Goal: Task Accomplishment & Management: Manage account settings

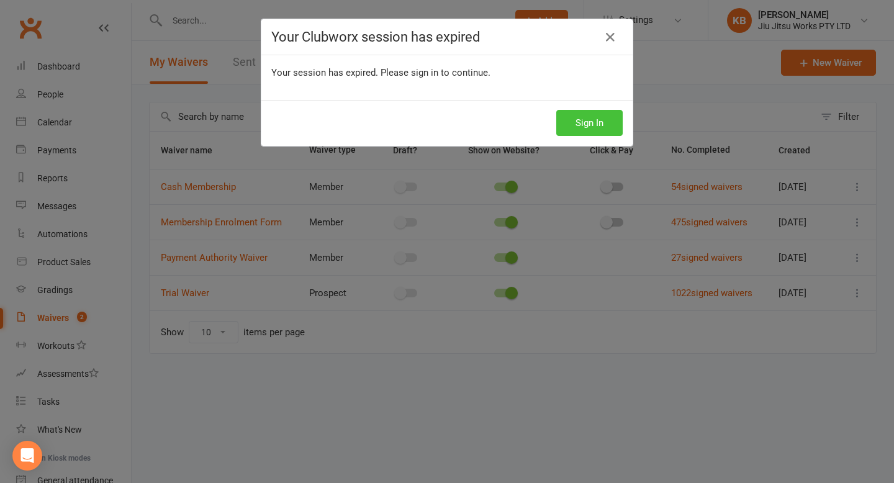
click at [597, 133] on button "Sign In" at bounding box center [589, 123] width 66 height 26
click at [574, 112] on button "Sign In" at bounding box center [589, 123] width 66 height 26
click at [561, 122] on button "Sign In" at bounding box center [589, 123] width 66 height 26
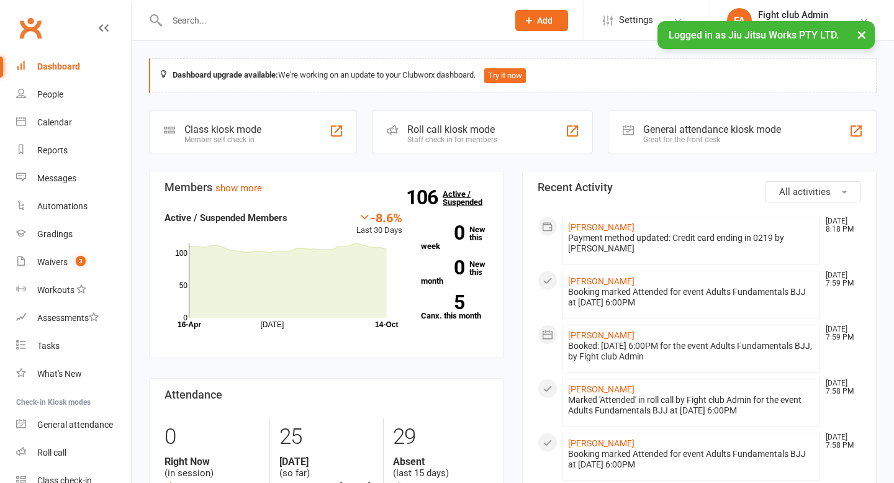
click at [428, 205] on strong "106" at bounding box center [424, 197] width 37 height 19
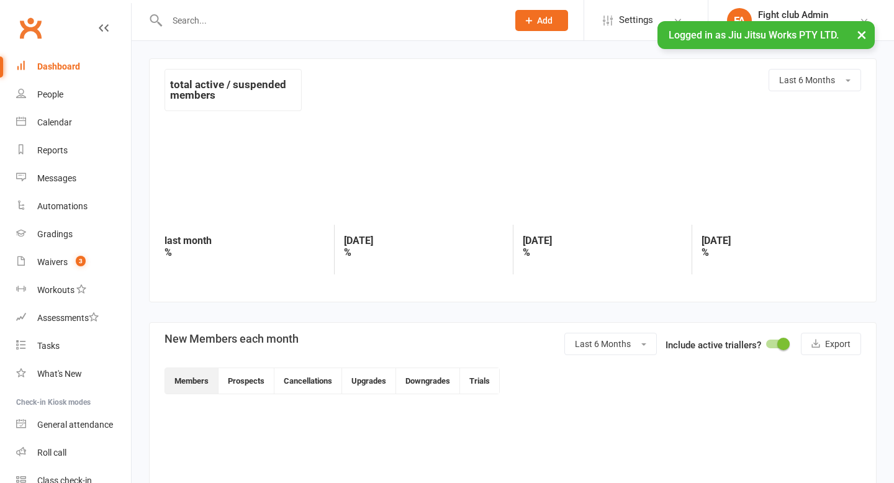
click at [428, 205] on div at bounding box center [513, 170] width 697 height 97
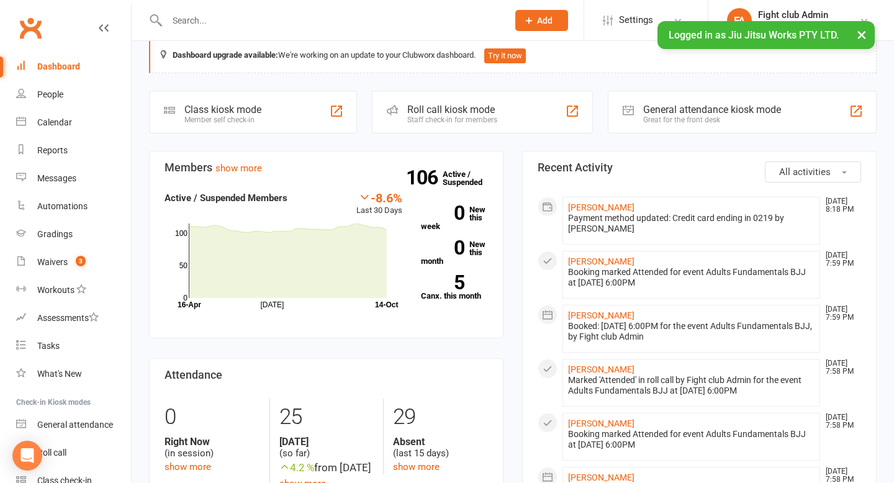
scroll to position [27, 0]
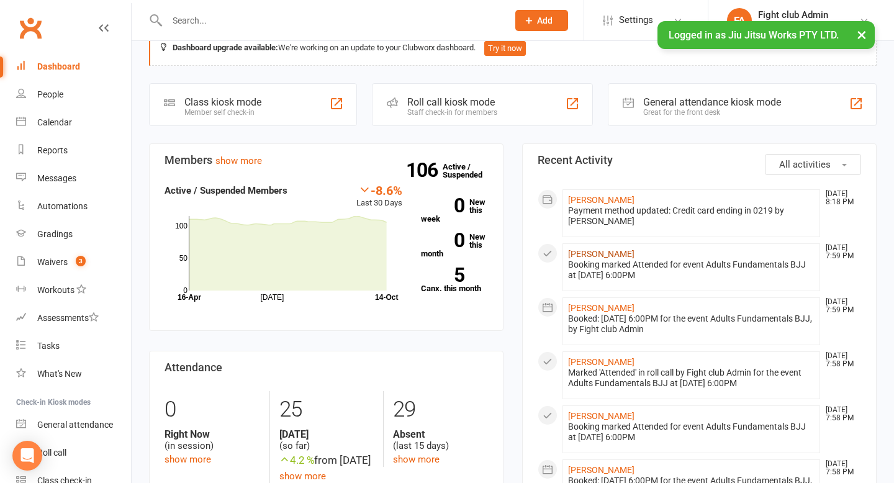
click at [589, 258] on link "Jake Moon" at bounding box center [601, 254] width 66 height 10
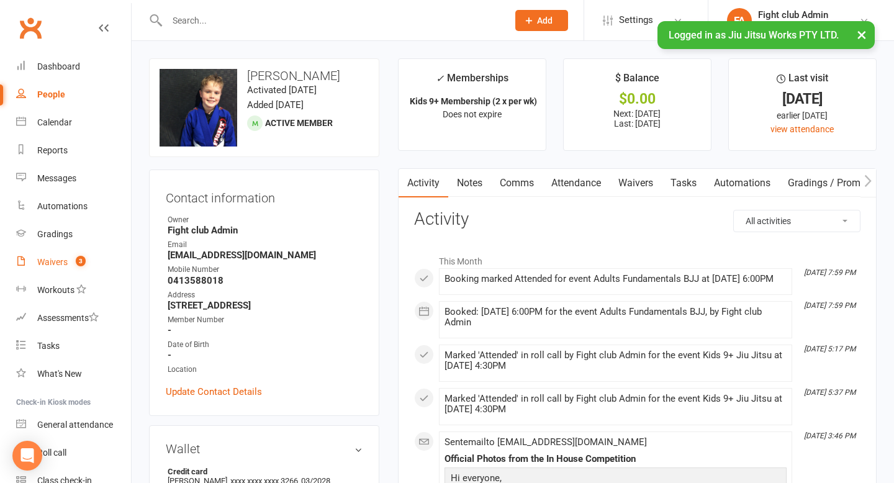
click at [76, 261] on span "3" at bounding box center [81, 261] width 10 height 11
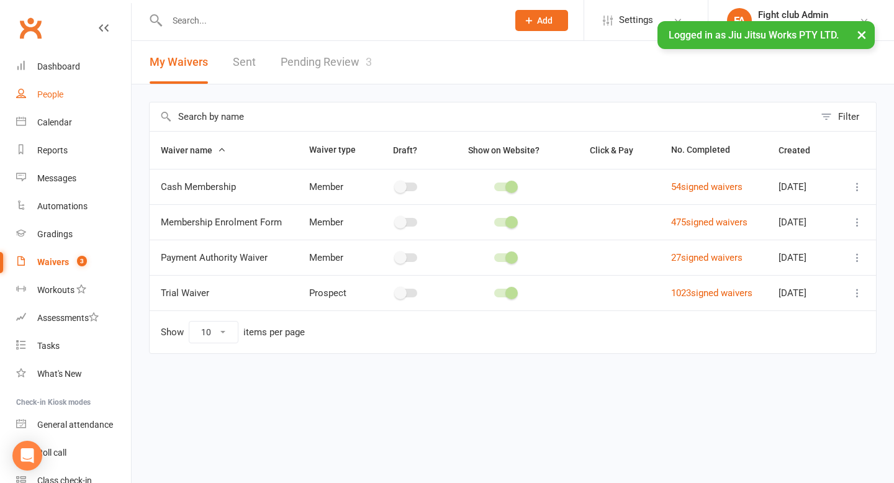
click at [66, 95] on link "People" at bounding box center [73, 95] width 115 height 28
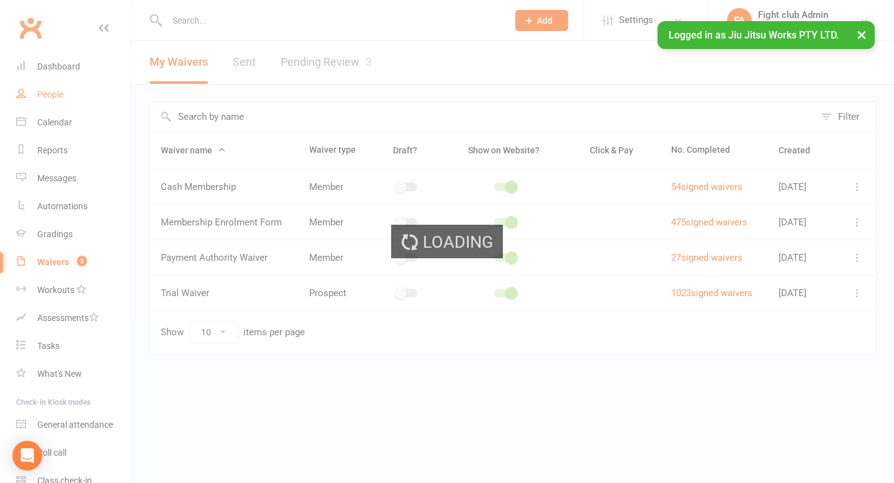
select select "100"
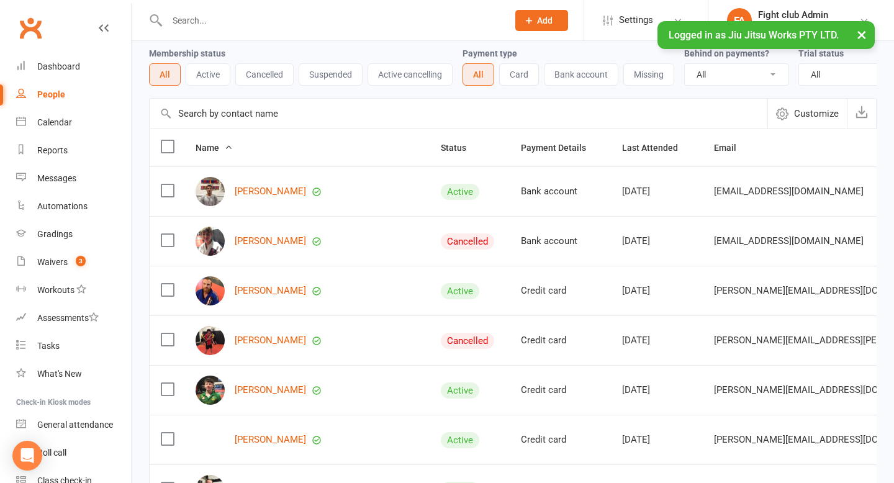
scroll to position [43, 0]
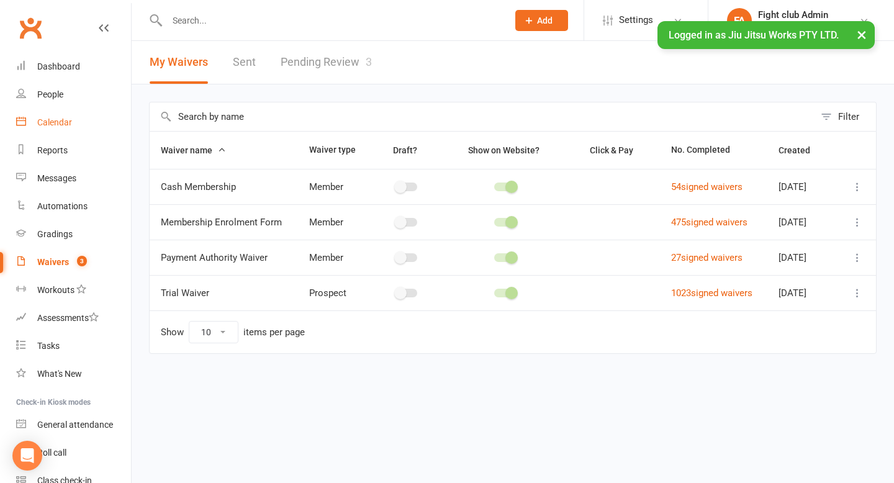
click at [71, 125] on div "Calendar" at bounding box center [54, 122] width 35 height 10
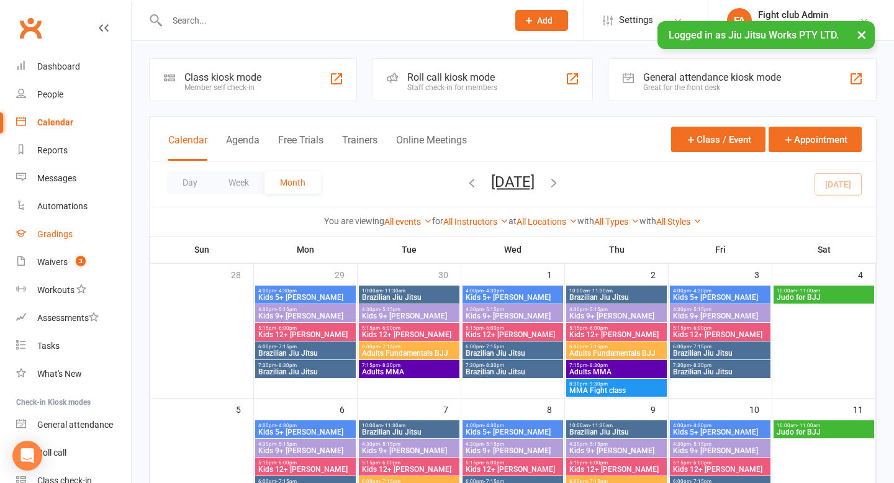
click at [60, 221] on link "Gradings" at bounding box center [73, 234] width 115 height 28
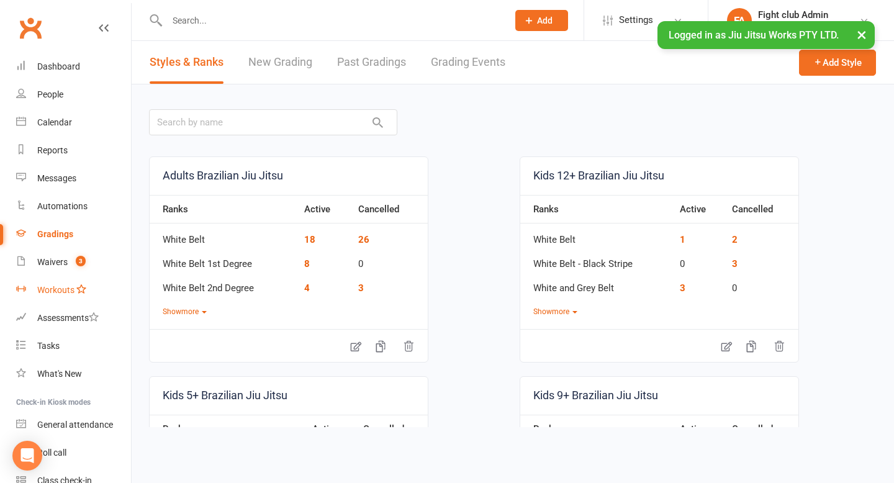
click at [78, 283] on link "Workouts" at bounding box center [73, 290] width 115 height 28
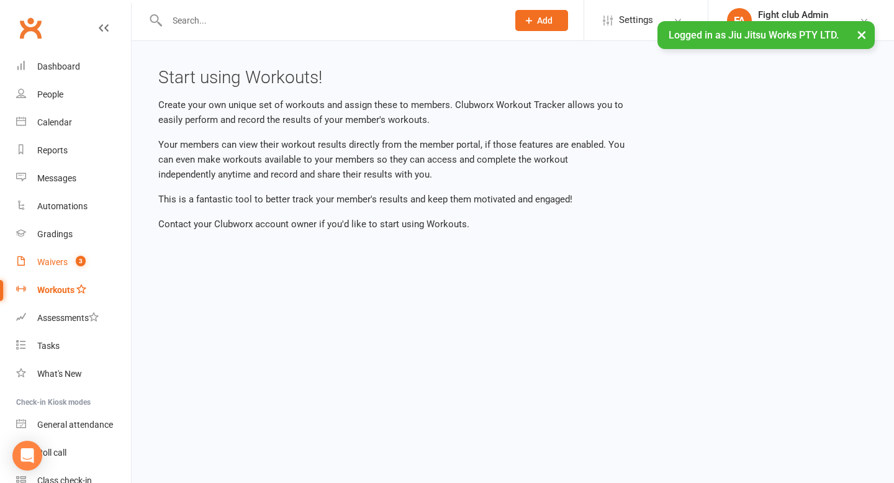
click at [70, 269] on link "Waivers 3" at bounding box center [73, 262] width 115 height 28
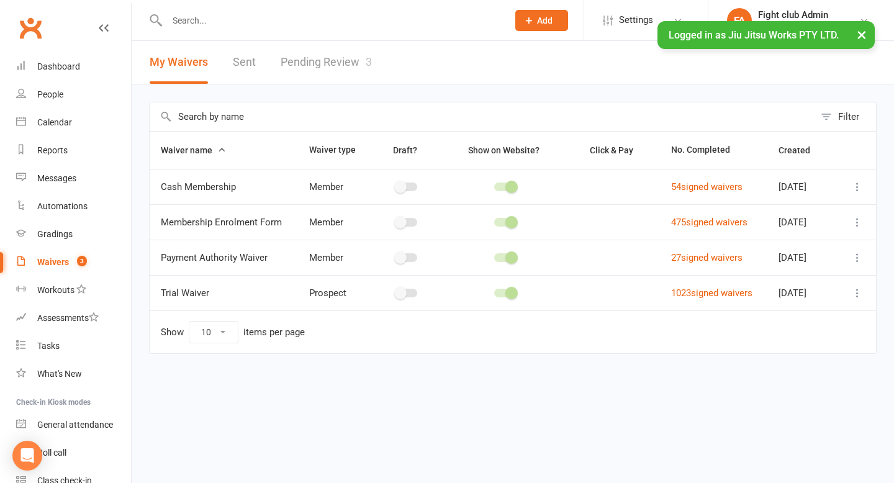
click at [34, 43] on link "Clubworx" at bounding box center [30, 27] width 31 height 31
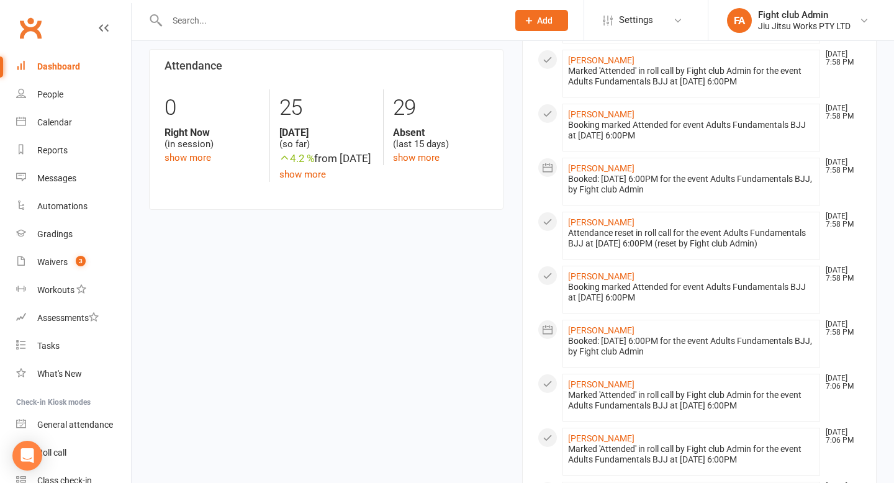
scroll to position [343, 0]
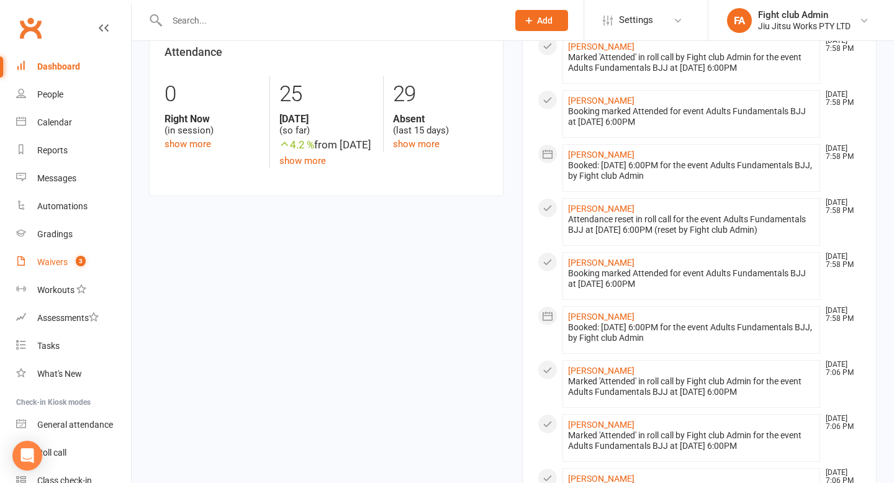
click at [35, 263] on link "Waivers 3" at bounding box center [73, 262] width 115 height 28
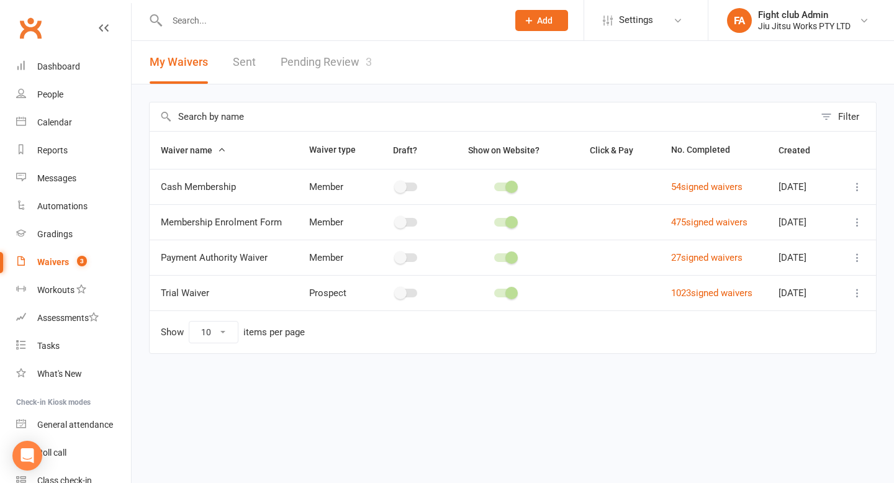
click at [336, 60] on link "Pending Review 3" at bounding box center [326, 62] width 91 height 43
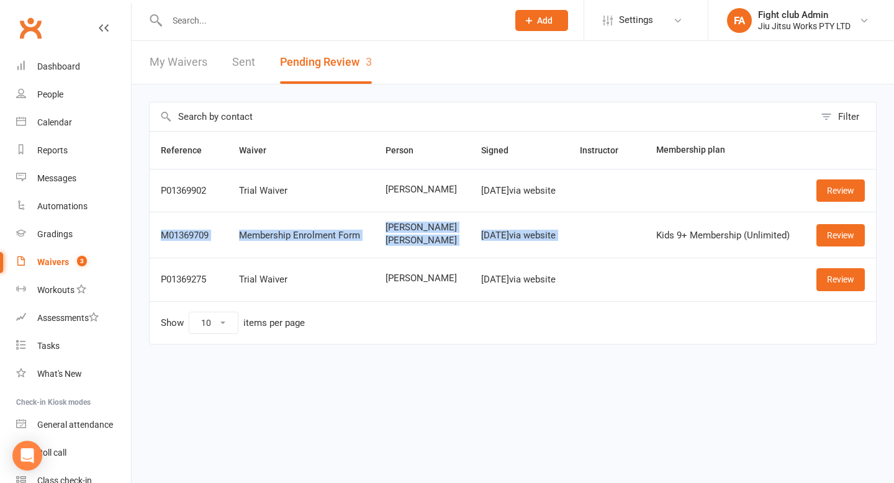
drag, startPoint x: 215, startPoint y: 222, endPoint x: 586, endPoint y: 221, distance: 371.2
click at [588, 222] on tr "M01369709 Membership Enrolment Form Jessica Tuungafasi Siosifa Tuungafasi Oct 1…" at bounding box center [513, 235] width 726 height 46
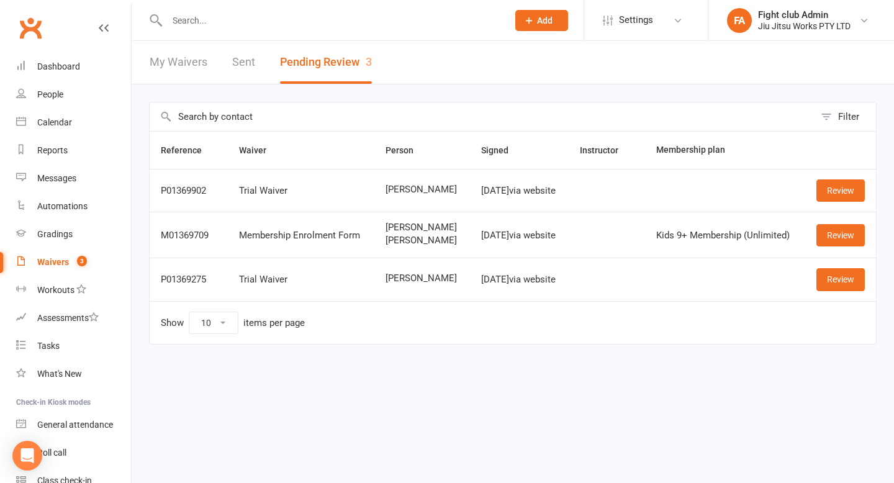
click at [556, 238] on div "Oct 14, 2025 via website" at bounding box center [519, 235] width 76 height 11
click at [829, 237] on link "Review" at bounding box center [840, 235] width 48 height 22
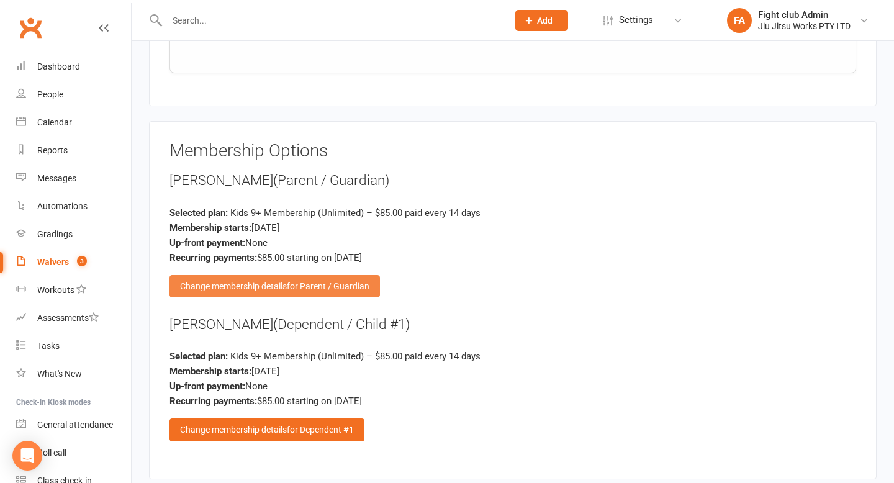
scroll to position [1470, 0]
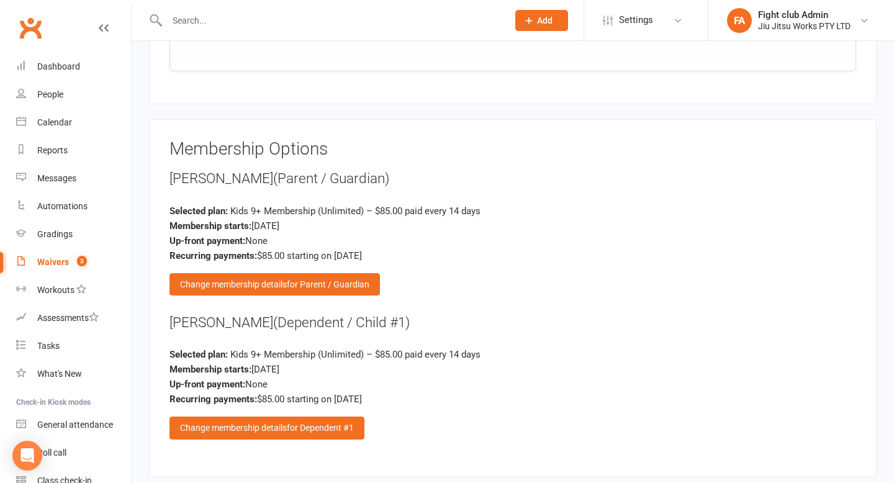
click at [223, 181] on div "Jessica Tuungafasi (Parent / Guardian)" at bounding box center [512, 179] width 687 height 20
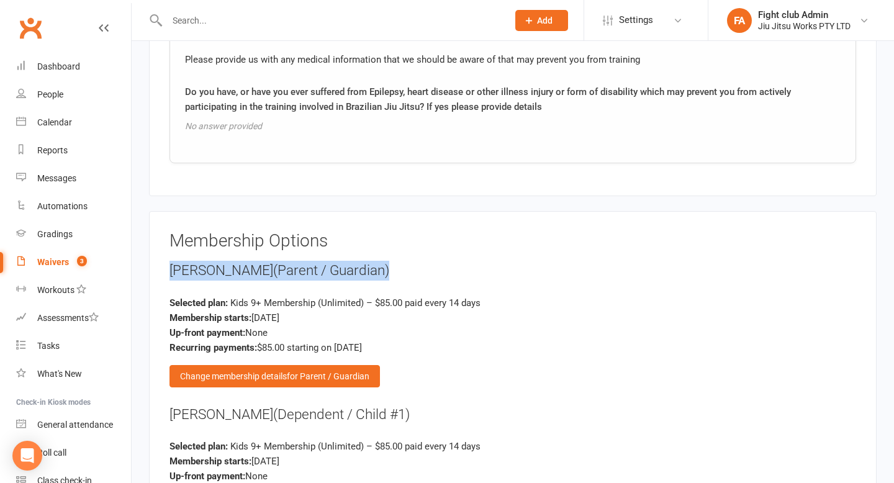
scroll to position [1387, 0]
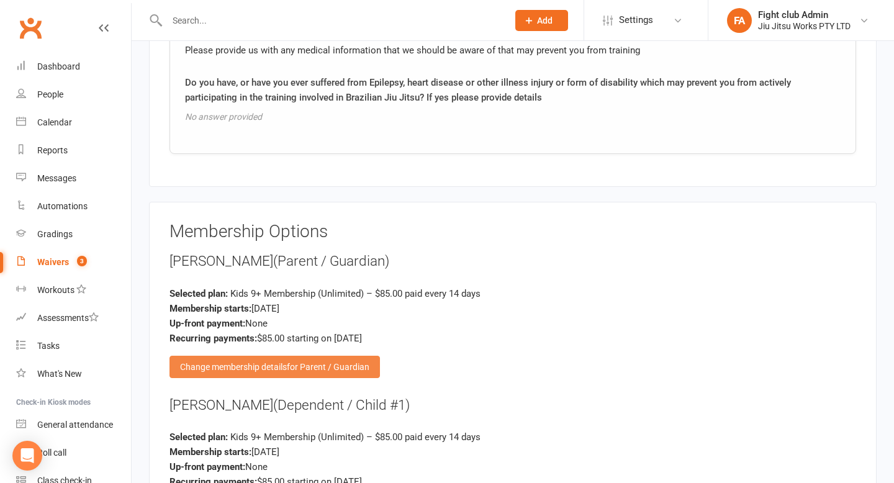
click at [305, 356] on div "Change membership details for Parent / Guardian" at bounding box center [274, 367] width 210 height 22
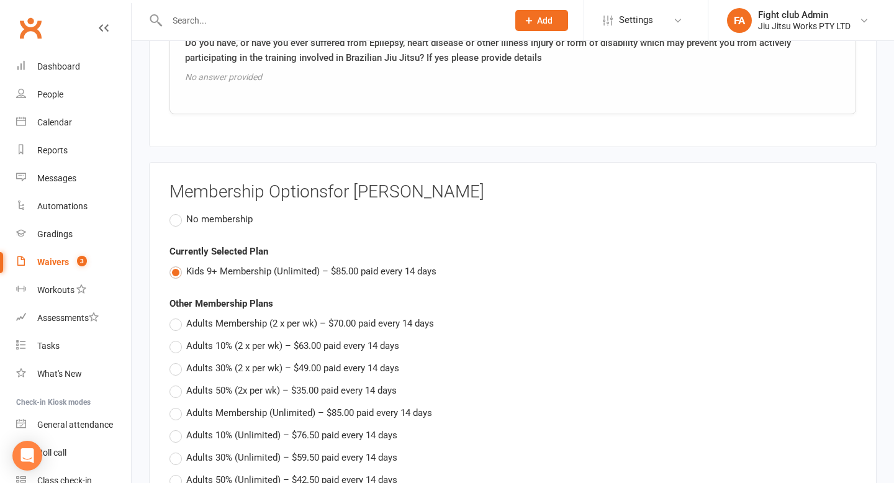
scroll to position [1435, 0]
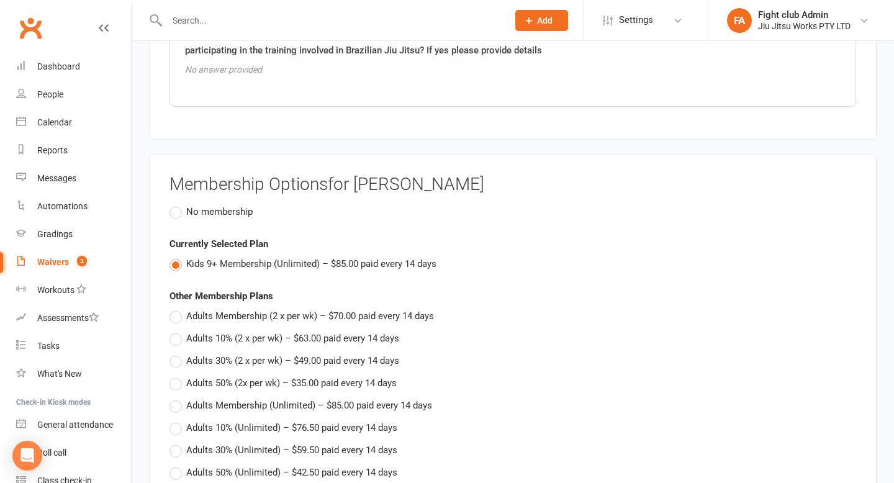
click at [219, 204] on span "No membership" at bounding box center [219, 210] width 66 height 13
click at [178, 204] on input "No membership" at bounding box center [173, 204] width 8 height 0
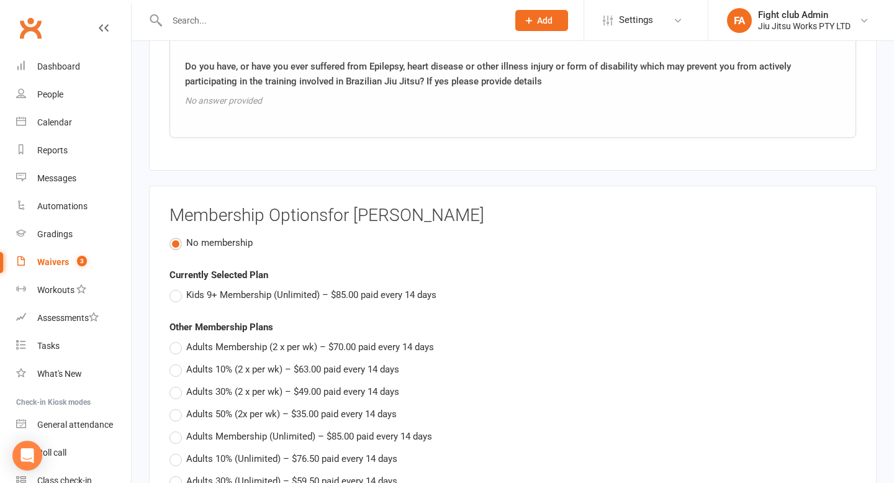
scroll to position [1387, 0]
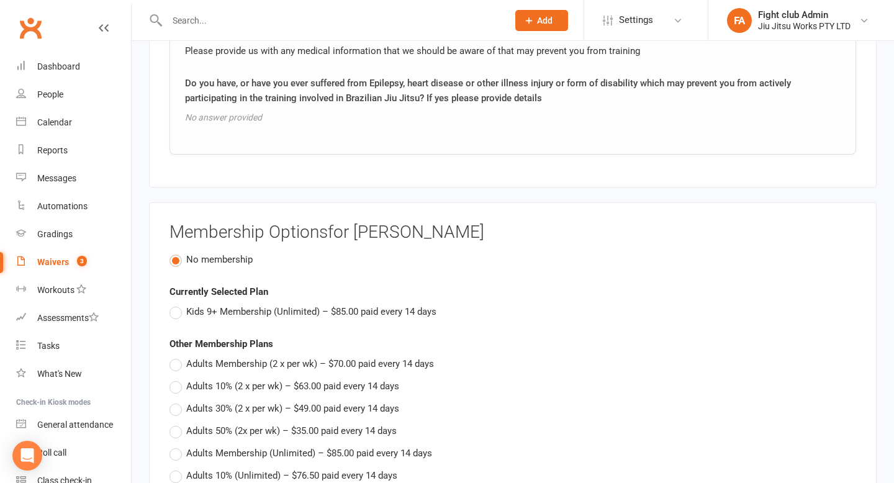
click at [40, 36] on link "Clubworx" at bounding box center [30, 27] width 31 height 31
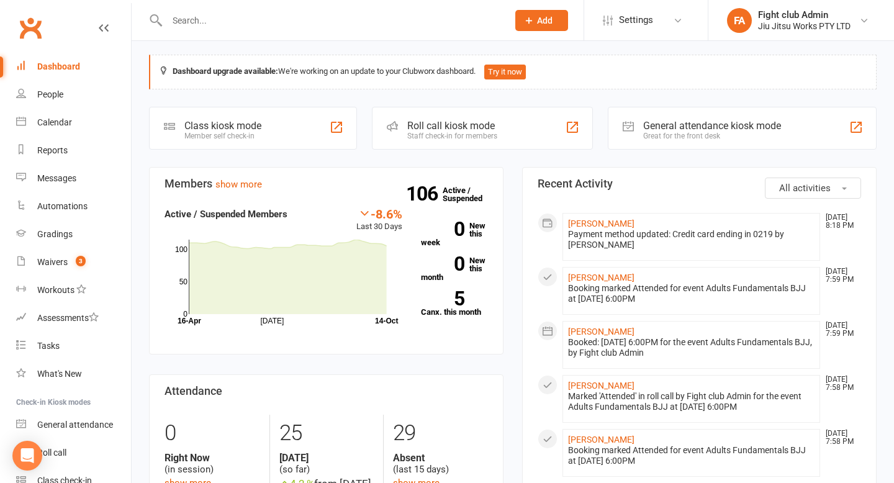
scroll to position [4, 0]
click at [373, 210] on div "-8.6%" at bounding box center [379, 213] width 46 height 14
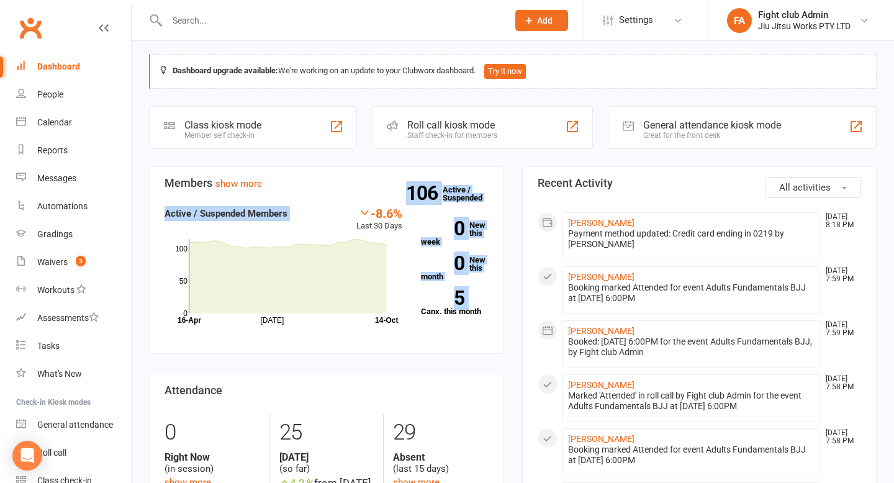
drag, startPoint x: 394, startPoint y: 192, endPoint x: 490, endPoint y: 302, distance: 145.6
click at [491, 302] on section "Members show more -8.6% Last 30 Days Active / Suspended Members Jul Month 16-Ap…" at bounding box center [326, 260] width 354 height 188
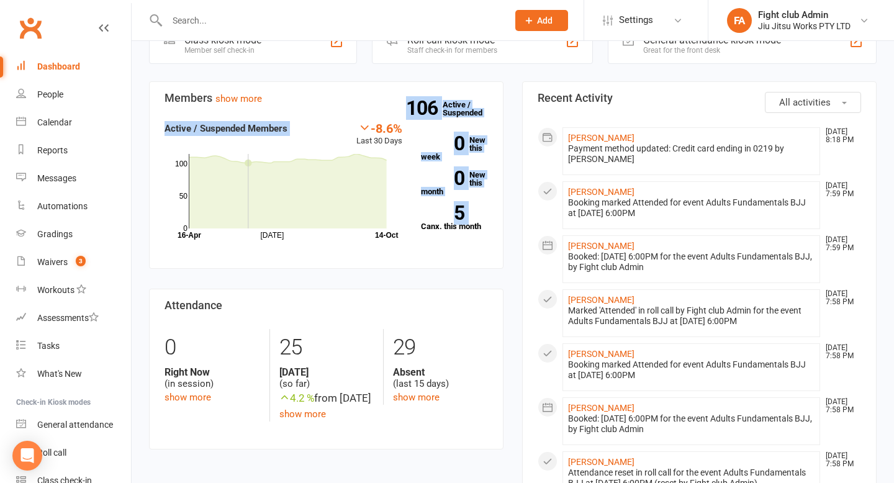
scroll to position [0, 0]
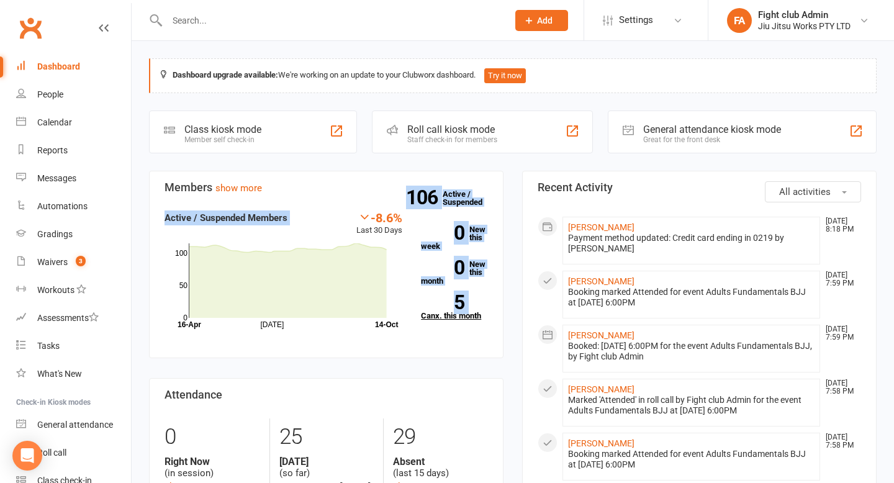
click at [462, 308] on strong "5" at bounding box center [442, 302] width 43 height 19
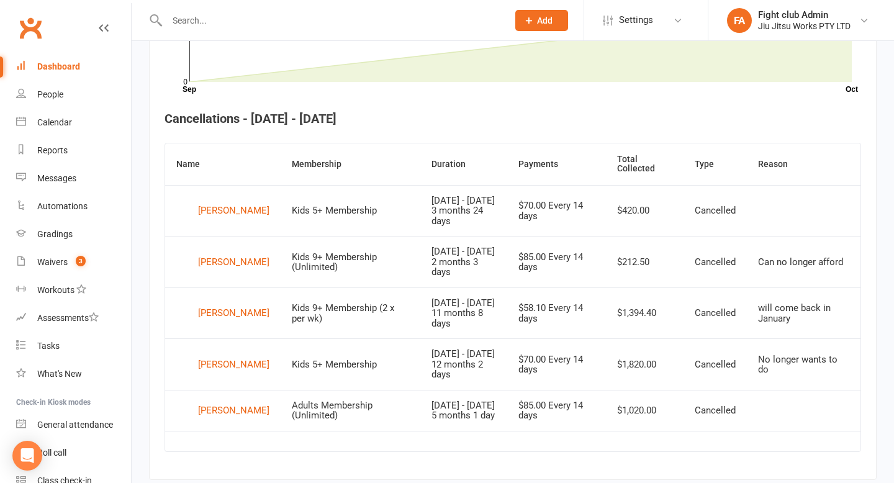
scroll to position [457, 0]
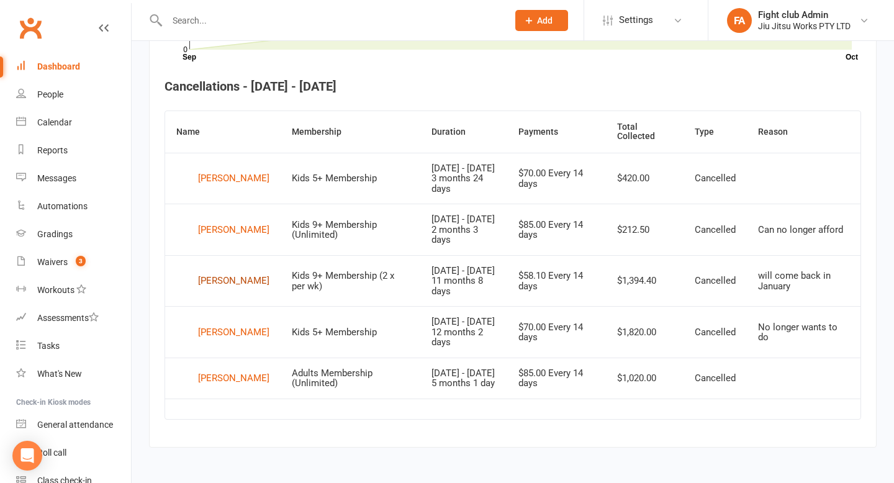
click at [230, 280] on div "Ivy Lesa" at bounding box center [233, 281] width 71 height 19
click at [226, 333] on div "Ryder Nolan" at bounding box center [233, 332] width 71 height 19
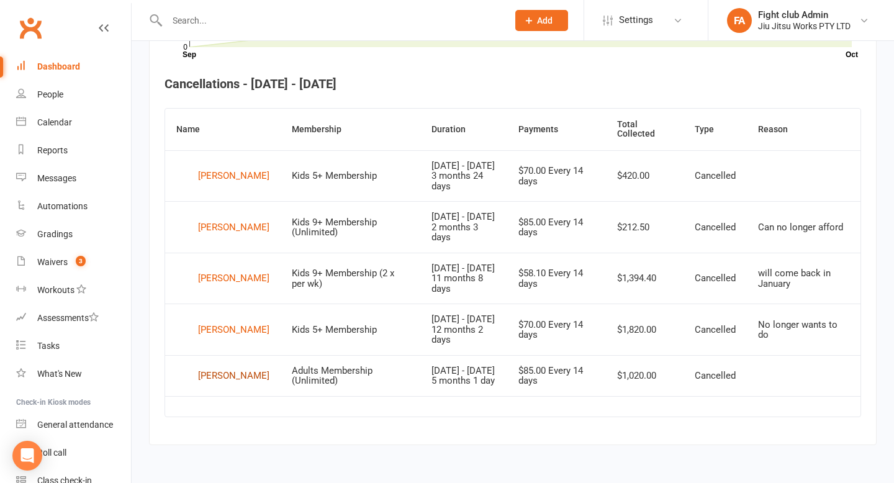
click at [224, 372] on div "Morgan Peters" at bounding box center [233, 375] width 71 height 19
click at [210, 167] on div "Harvey Brotherton" at bounding box center [233, 176] width 71 height 19
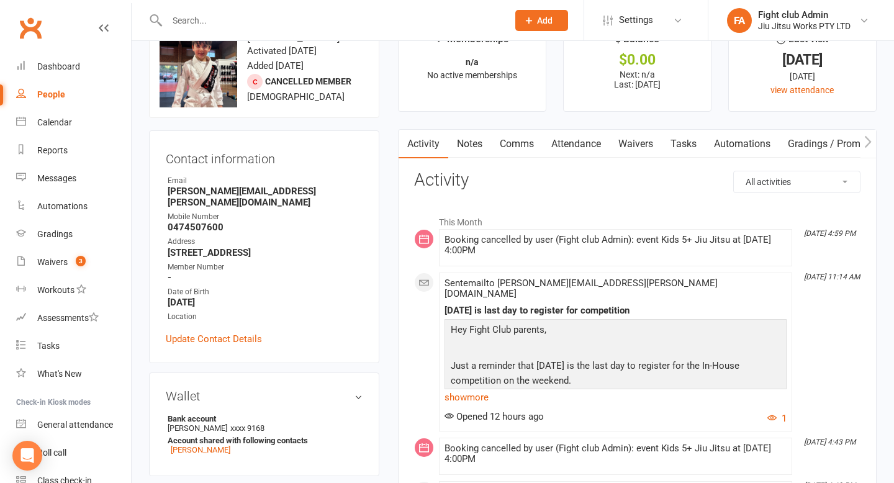
scroll to position [67, 0]
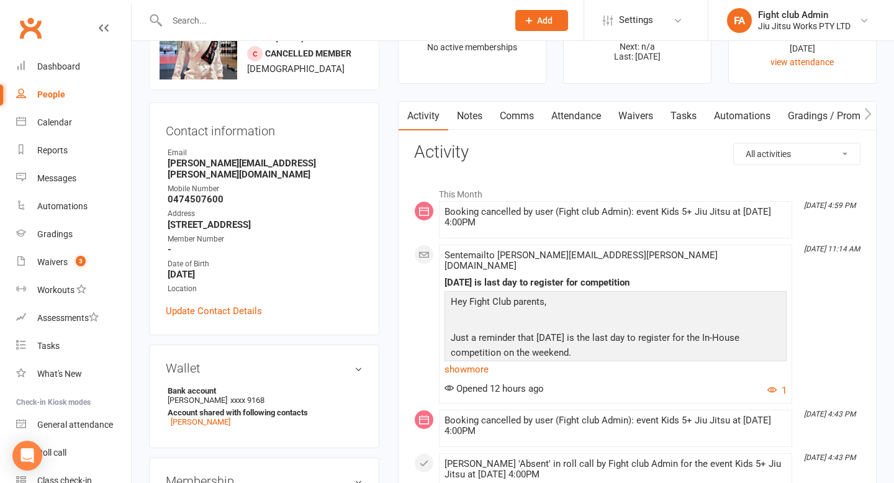
click at [42, 28] on link "Clubworx" at bounding box center [30, 27] width 31 height 31
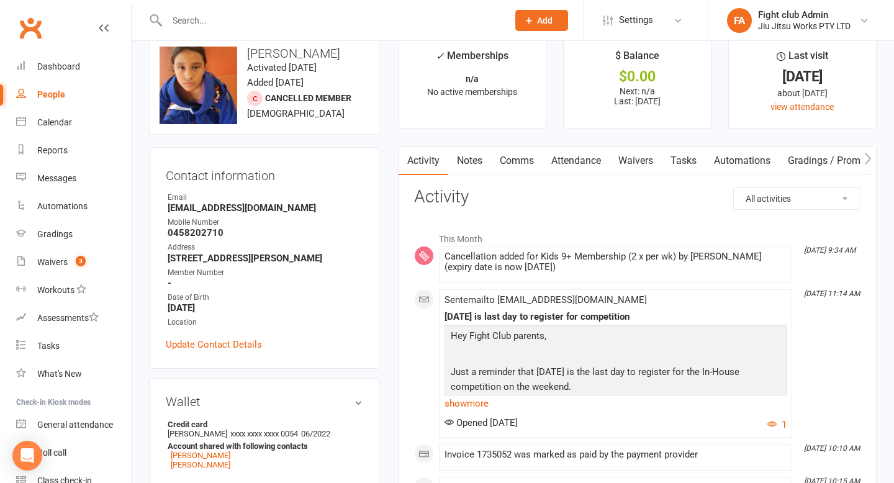
scroll to position [43, 0]
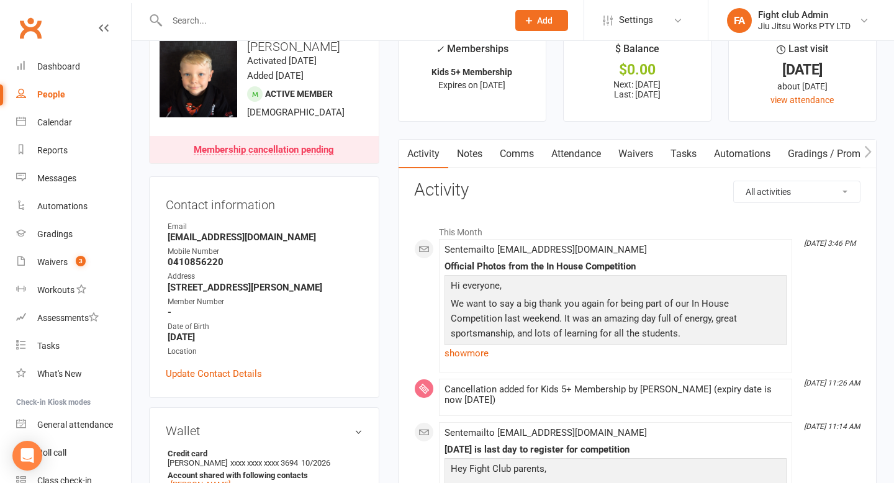
scroll to position [12, 0]
